Goal: Transaction & Acquisition: Purchase product/service

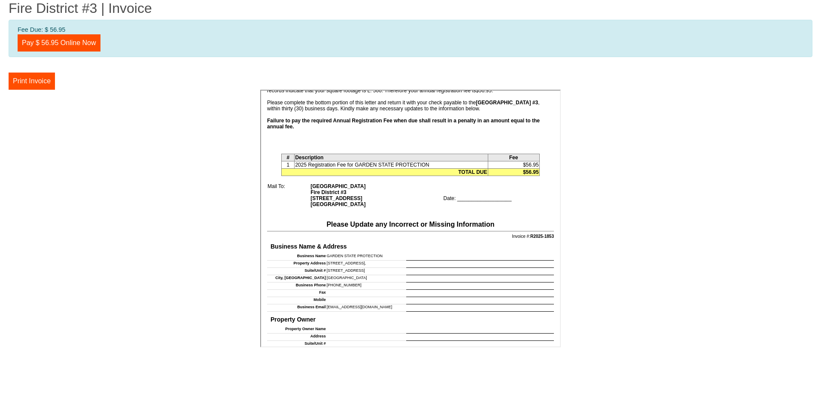
scroll to position [110, 0]
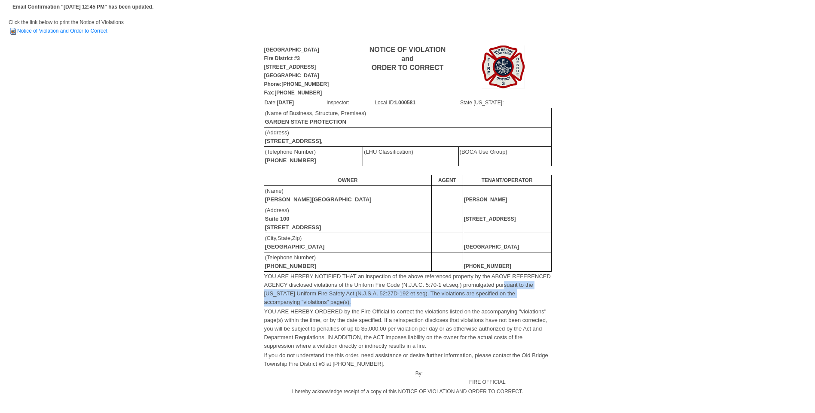
drag, startPoint x: 505, startPoint y: 284, endPoint x: 529, endPoint y: 301, distance: 29.9
click at [529, 301] on td "YOU ARE HEREBY NOTIFIED THAT an inspection of the above referenced property by …" at bounding box center [408, 289] width 288 height 35
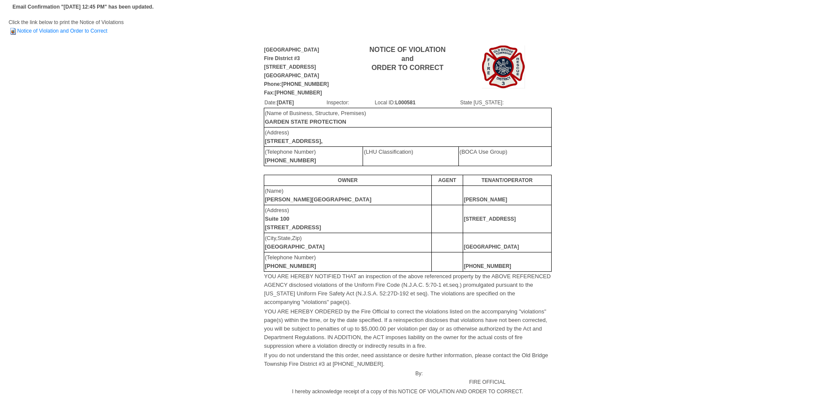
drag, startPoint x: 529, startPoint y: 301, endPoint x: 631, endPoint y: 316, distance: 102.8
click at [631, 316] on div "Old Bridge Township Fire District #3 913 Englishtown Road Old Bridge, NJ 08857 …" at bounding box center [408, 256] width 798 height 425
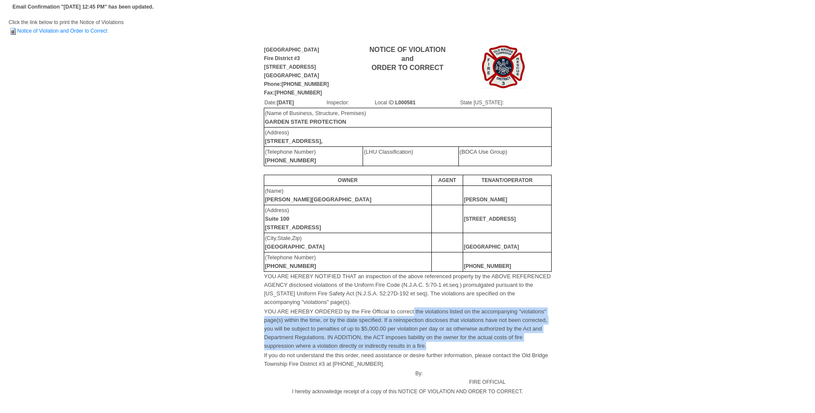
drag, startPoint x: 414, startPoint y: 311, endPoint x: 542, endPoint y: 348, distance: 133.3
click at [542, 348] on td "YOU ARE HEREBY ORDERED by the Fire Official to correct the violations listed on…" at bounding box center [408, 329] width 288 height 44
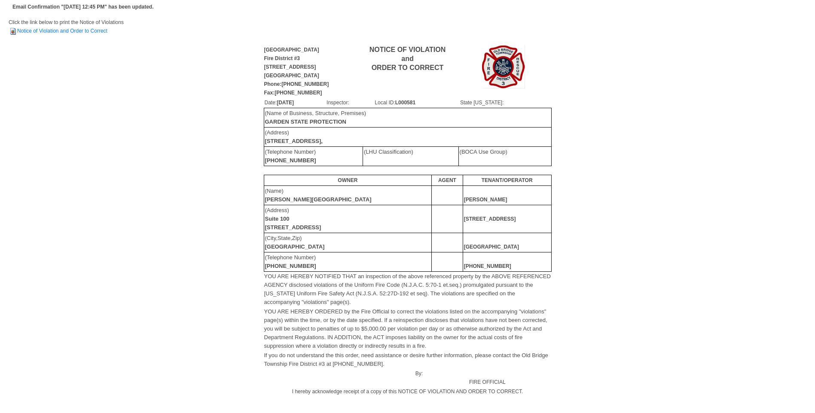
drag, startPoint x: 542, startPoint y: 348, endPoint x: 645, endPoint y: 359, distance: 103.6
click at [622, 359] on div "Old Bridge Township Fire District #3 913 Englishtown Road Old Bridge, NJ 08857 …" at bounding box center [408, 256] width 798 height 425
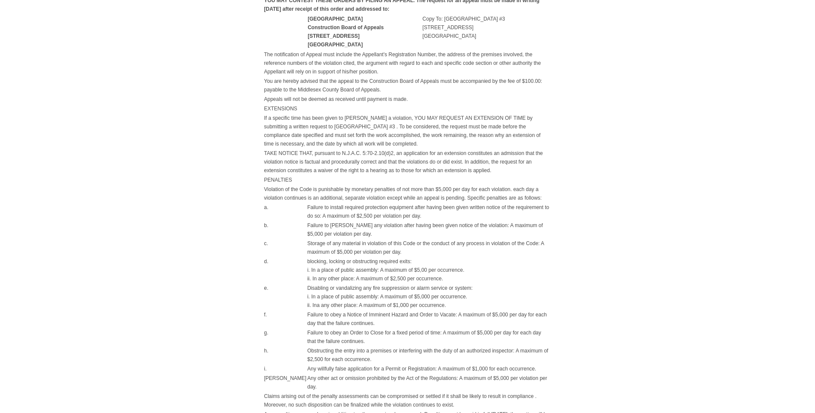
scroll to position [558, 0]
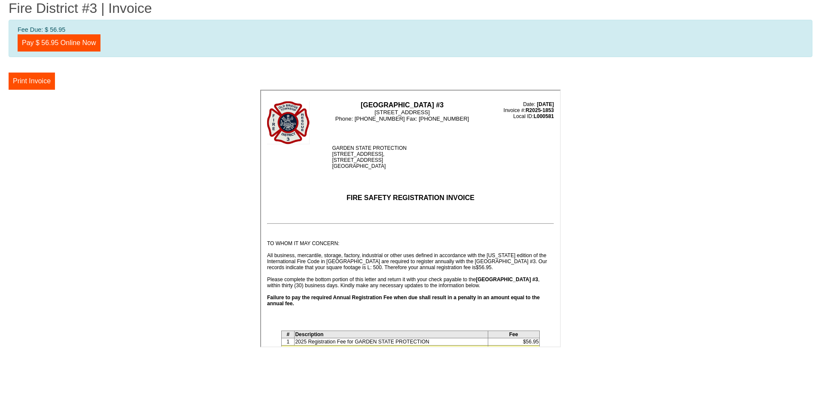
click at [686, 245] on center at bounding box center [411, 220] width 804 height 260
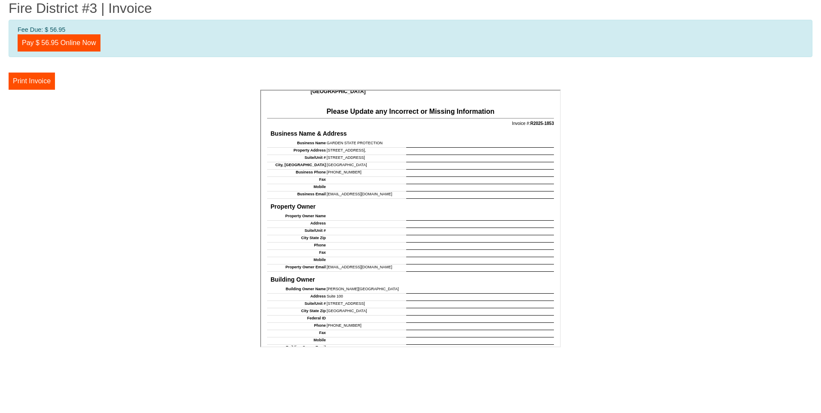
scroll to position [219, 0]
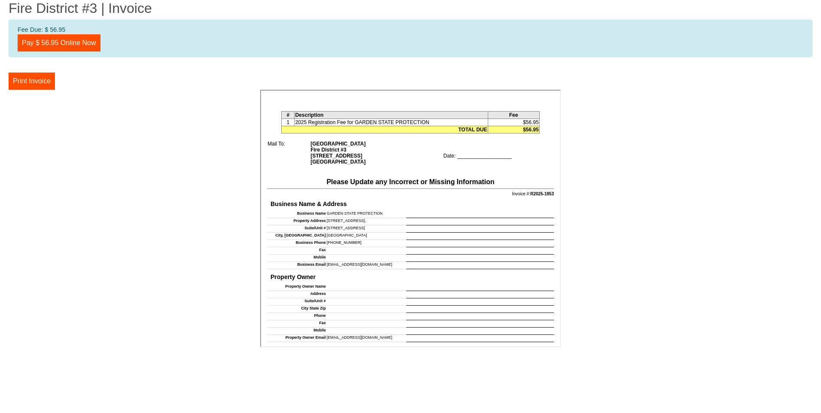
drag, startPoint x: 557, startPoint y: 150, endPoint x: 825, endPoint y: 295, distance: 304.8
click at [411, 243] on td at bounding box center [479, 242] width 148 height 7
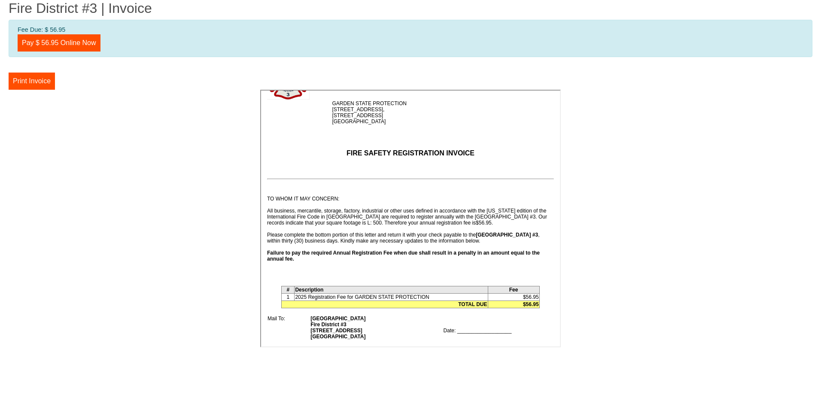
scroll to position [86, 0]
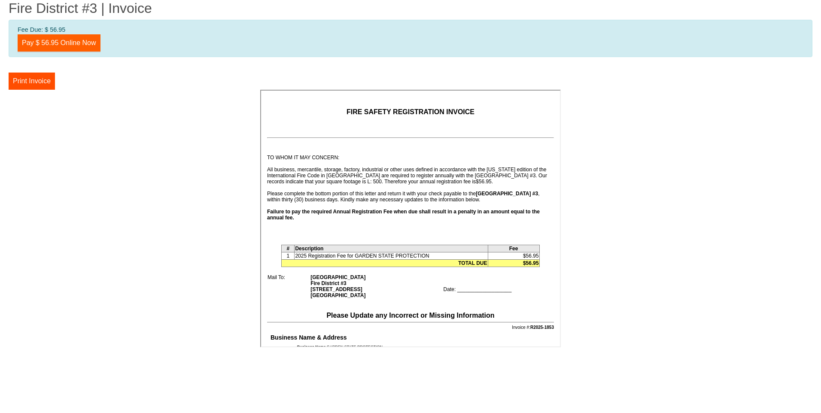
click at [70, 41] on link "Pay $ 56.95 Online Now" at bounding box center [59, 42] width 83 height 17
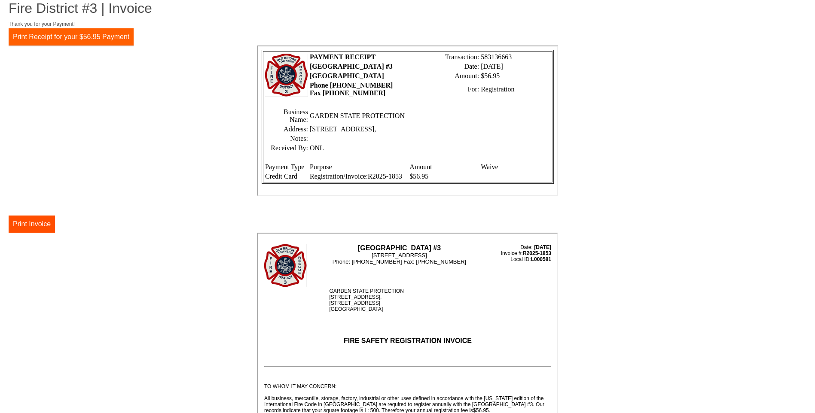
drag, startPoint x: 109, startPoint y: 35, endPoint x: 70, endPoint y: 367, distance: 334.3
click at [109, 35] on button "Print Receipt for your $56.95 Payment" at bounding box center [71, 36] width 125 height 17
click at [44, 225] on button "Print Invoice" at bounding box center [32, 224] width 46 height 17
